Goal: Check status: Check status

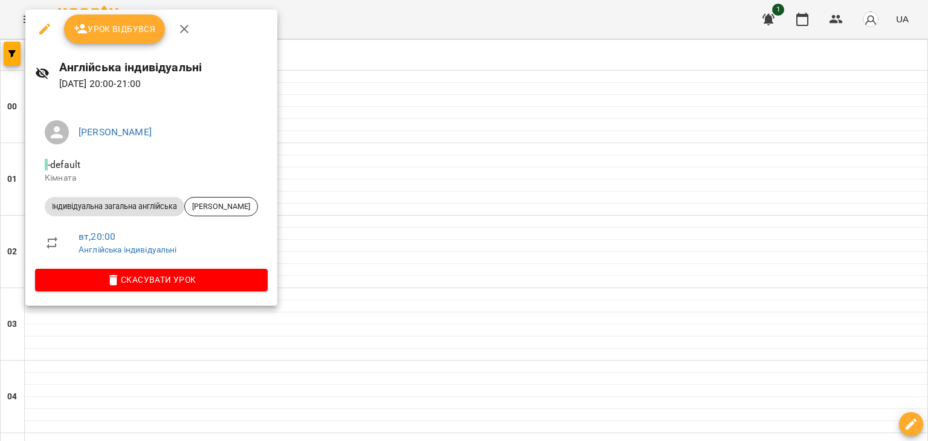
click at [82, 25] on icon "button" at bounding box center [80, 29] width 13 height 10
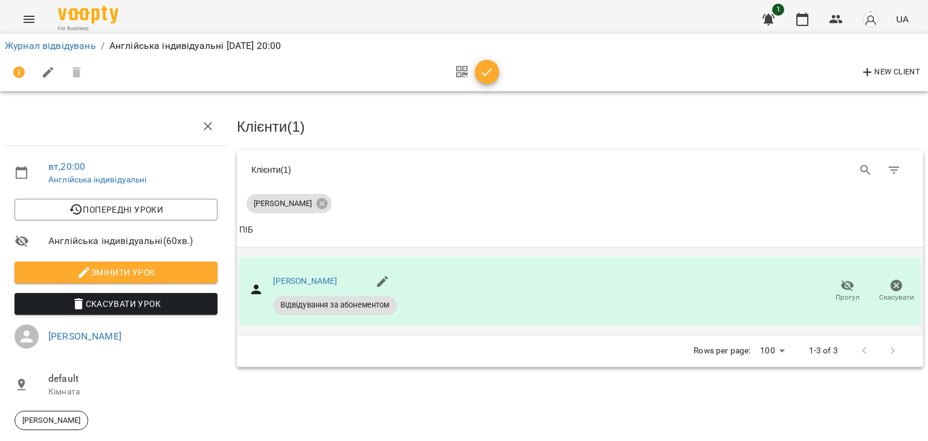
click at [495, 293] on div "[PERSON_NAME] Відвідування за абонементом Прогул Скасувати" at bounding box center [579, 291] width 681 height 68
click at [489, 82] on button "button" at bounding box center [487, 72] width 24 height 24
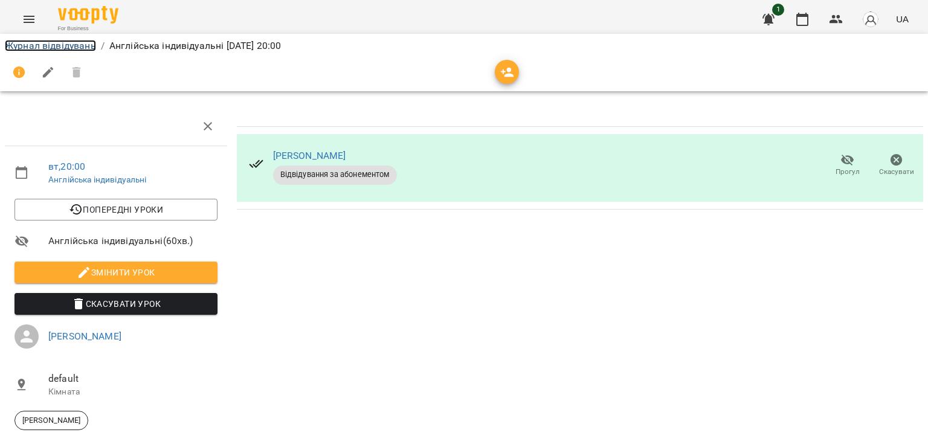
click at [35, 41] on link "Журнал відвідувань" at bounding box center [50, 45] width 91 height 11
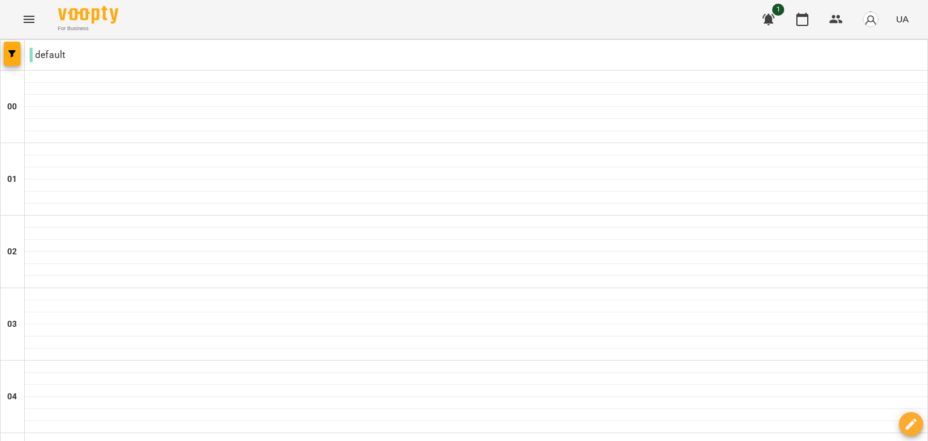
scroll to position [1316, 0]
